Goal: Information Seeking & Learning: Learn about a topic

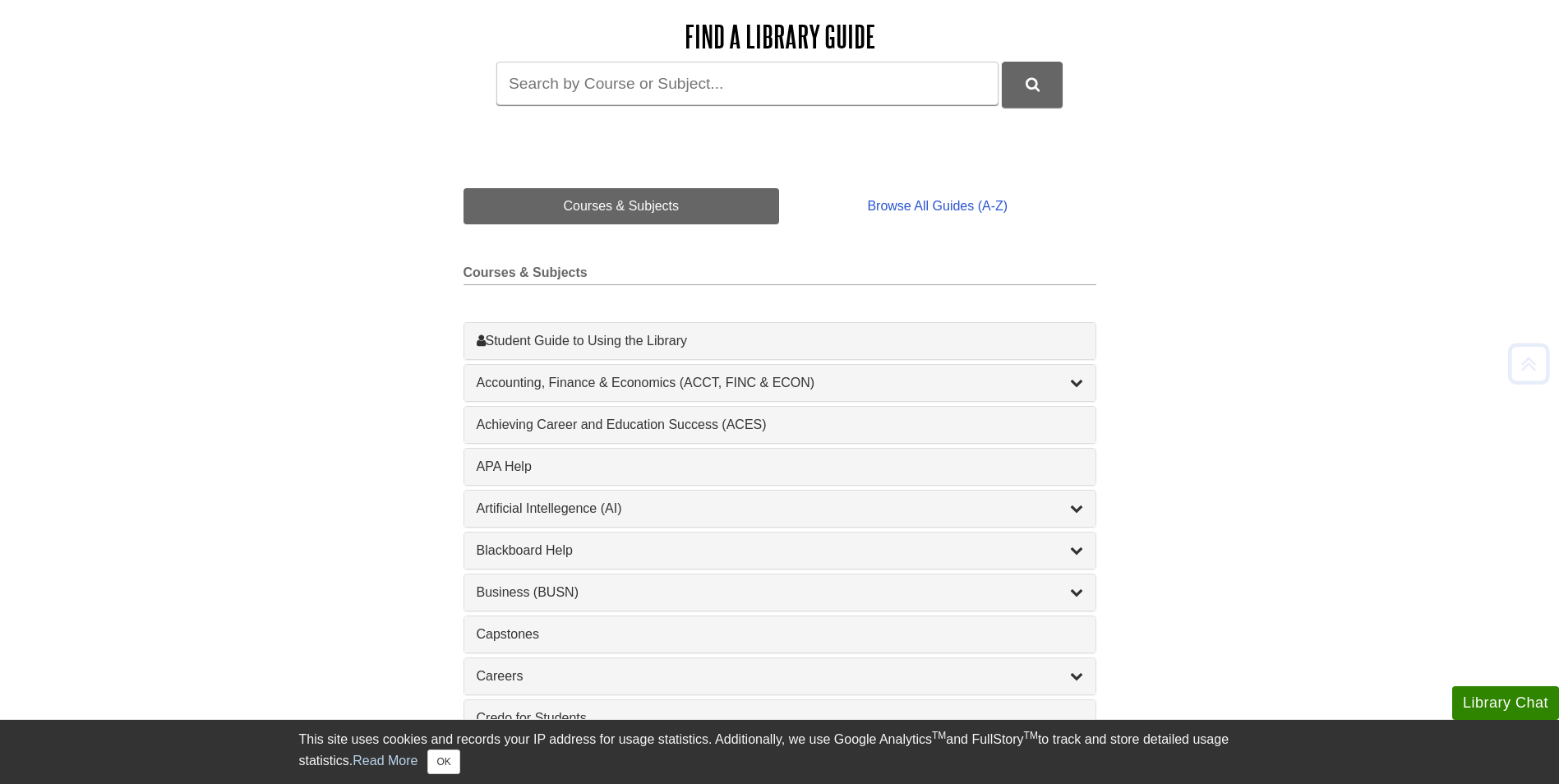
scroll to position [247, 0]
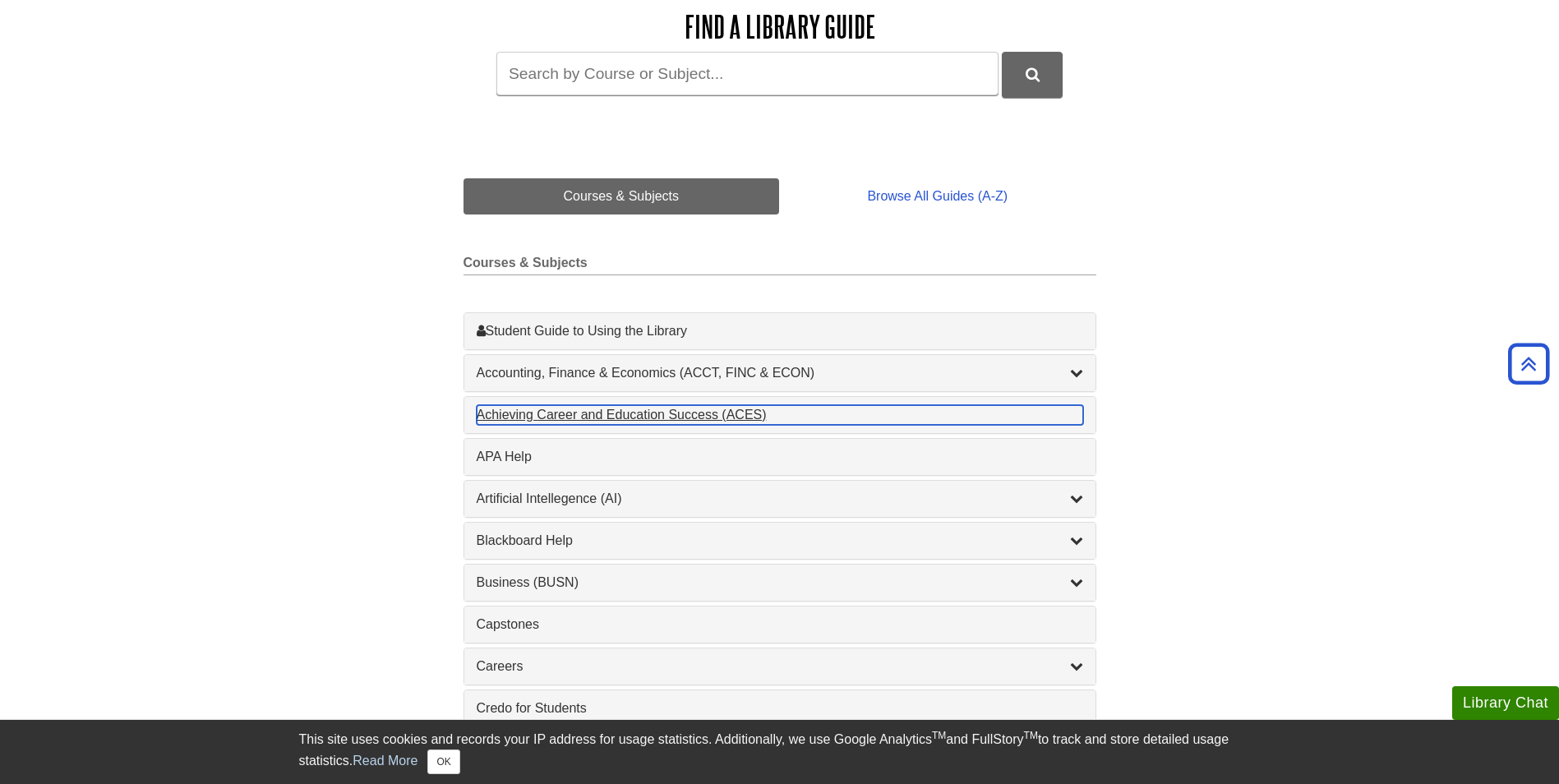
click at [611, 420] on div "Achieving Career and Education Success (ACES) , 1 guides" at bounding box center [780, 415] width 607 height 20
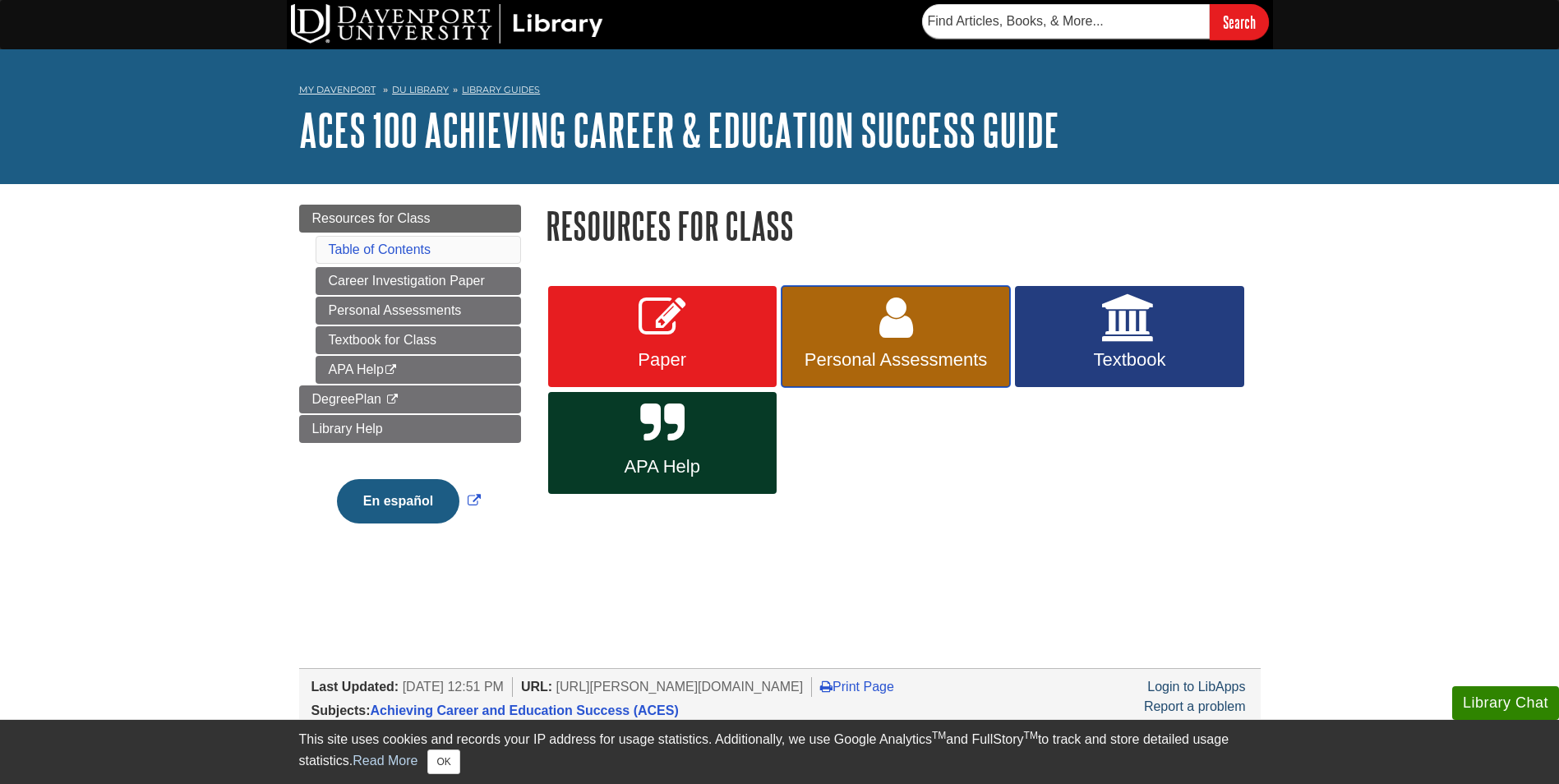
click at [898, 317] on icon at bounding box center [896, 318] width 34 height 47
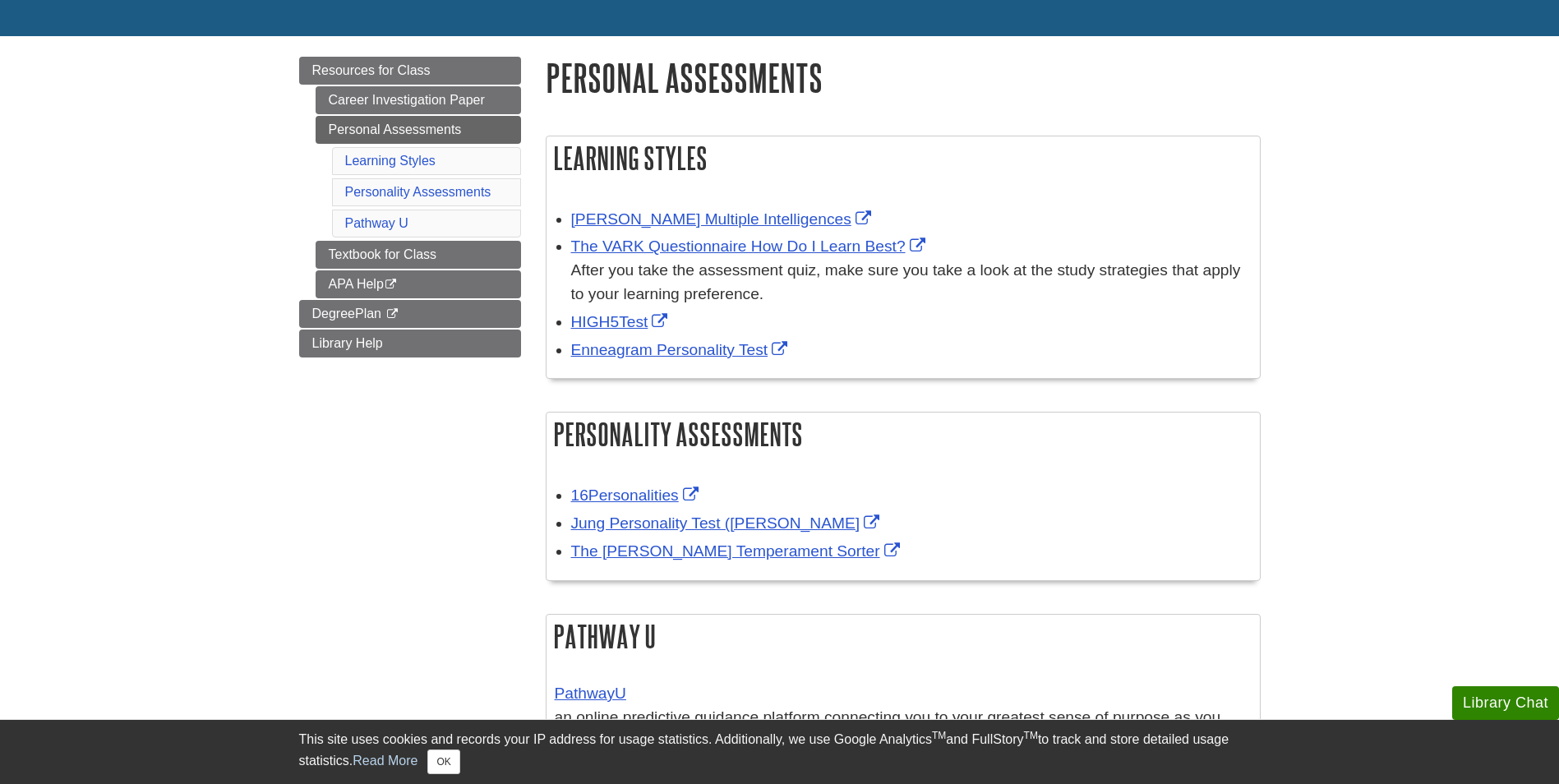
scroll to position [164, 0]
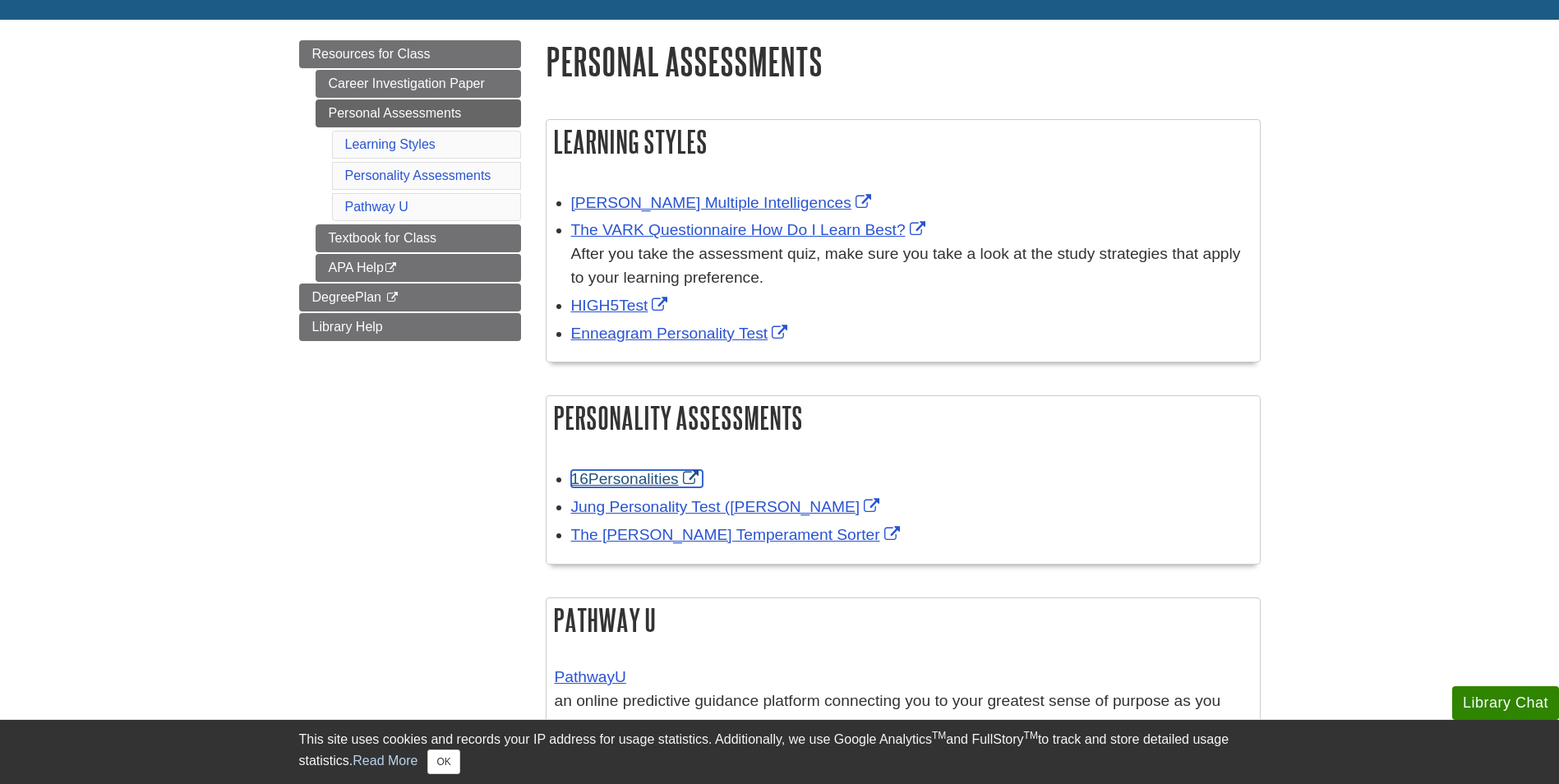
click at [643, 478] on link "16Personalities" at bounding box center [637, 479] width 131 height 18
